Goal: Information Seeking & Learning: Learn about a topic

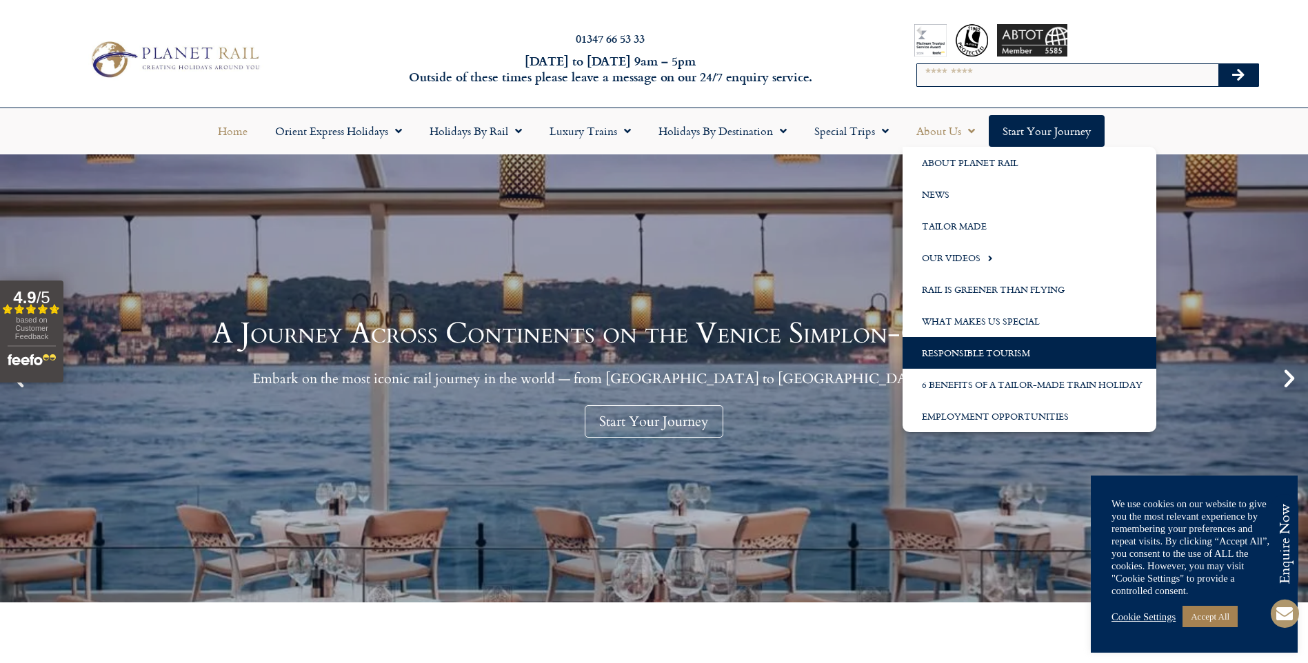
click at [1047, 355] on link "Responsible Tourism" at bounding box center [1029, 353] width 254 height 32
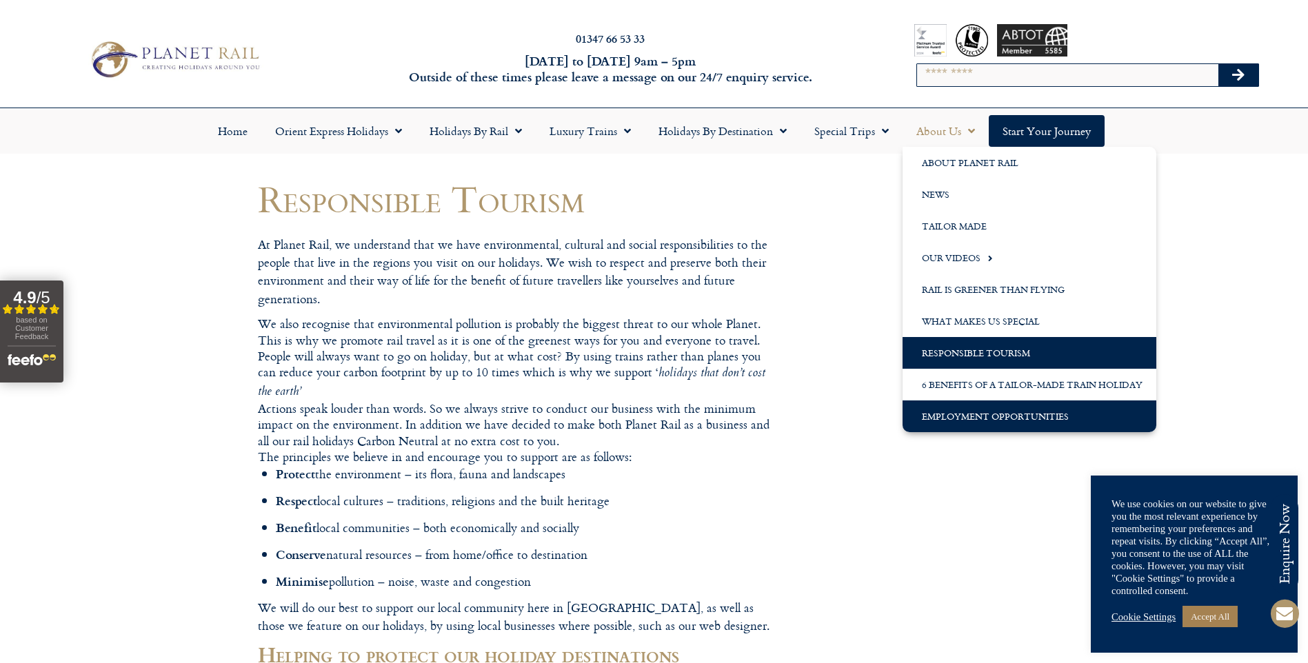
click at [964, 418] on link "Employment Opportunities" at bounding box center [1029, 416] width 254 height 32
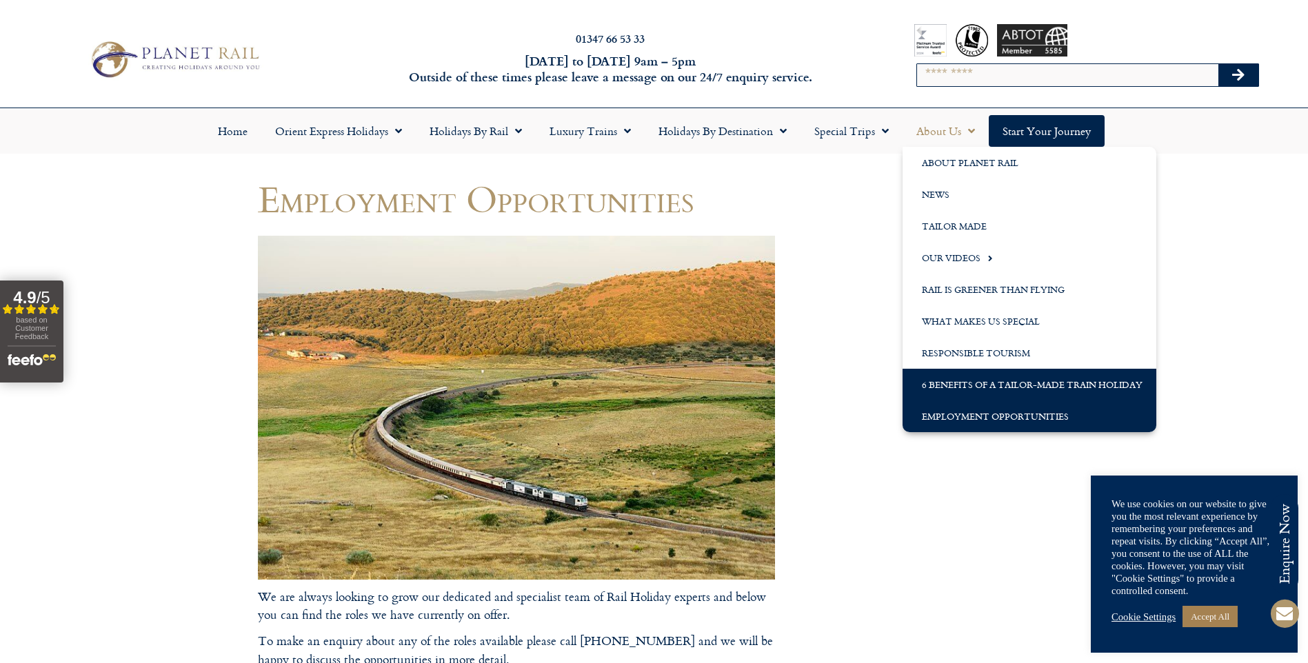
click at [968, 386] on link "6 Benefits of a Tailor-Made Train Holiday" at bounding box center [1029, 385] width 254 height 32
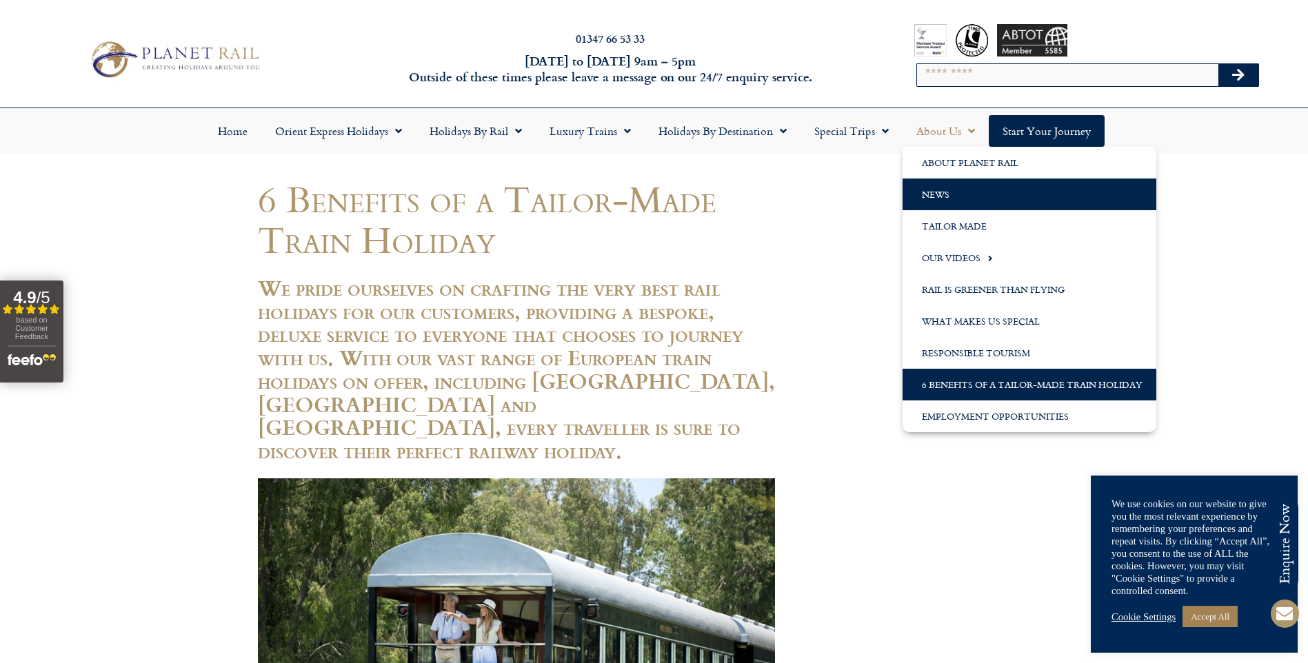
click at [954, 198] on link "News" at bounding box center [1029, 195] width 254 height 32
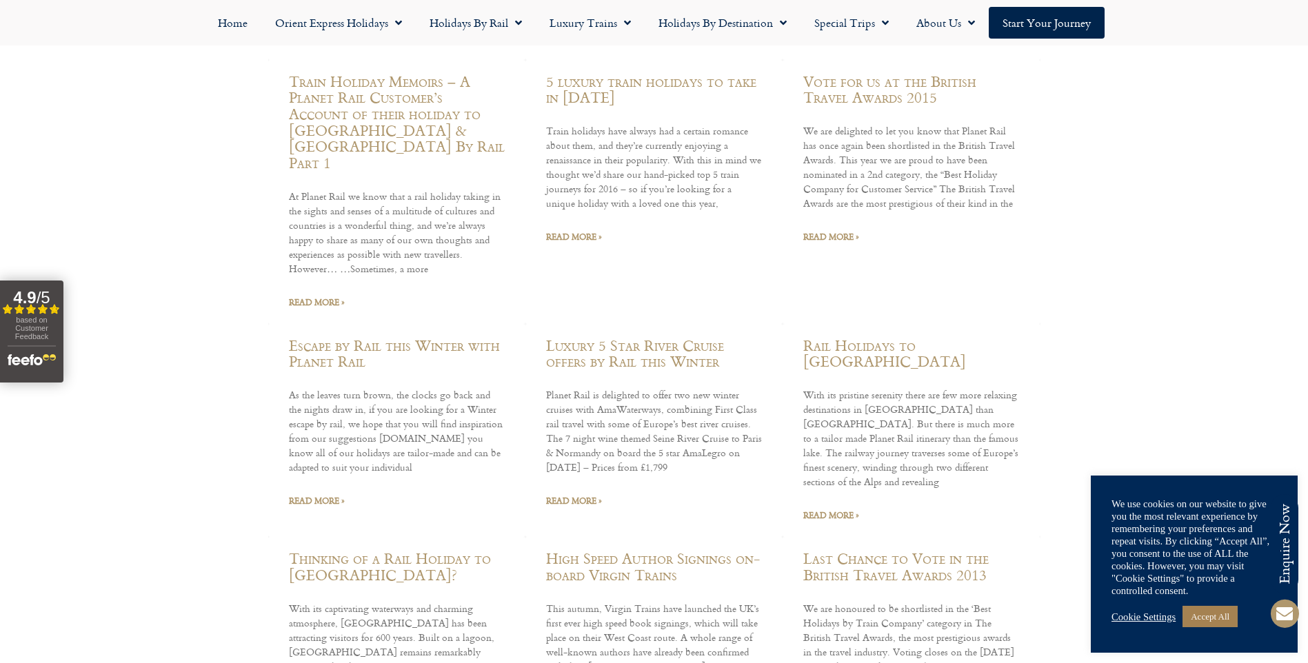
scroll to position [18682, 0]
